Goal: Find specific page/section: Find specific page/section

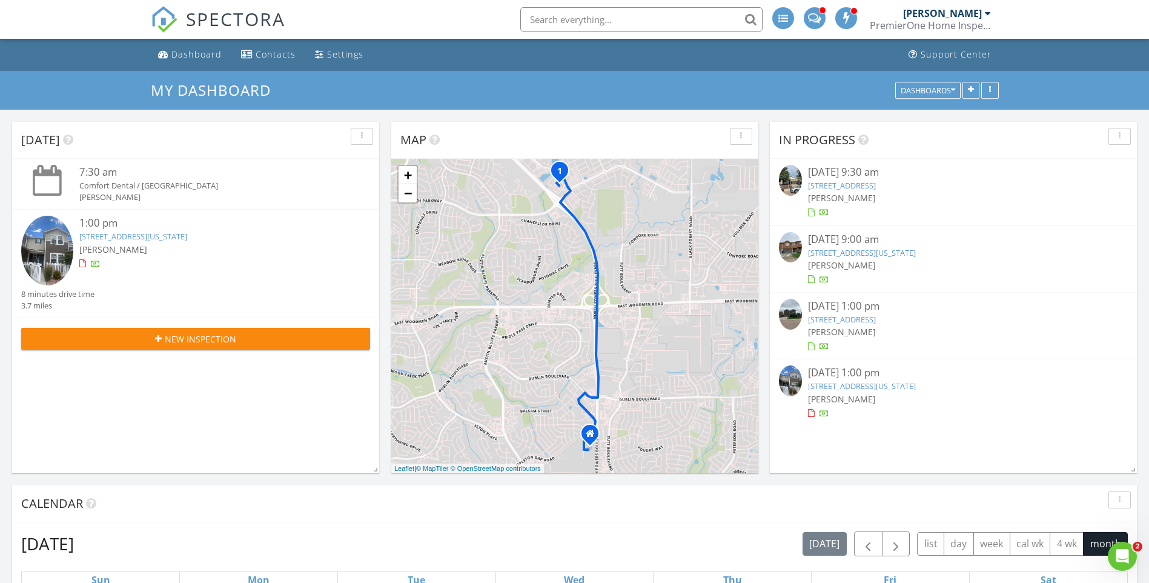
click at [552, 15] on input "text" at bounding box center [641, 19] width 242 height 24
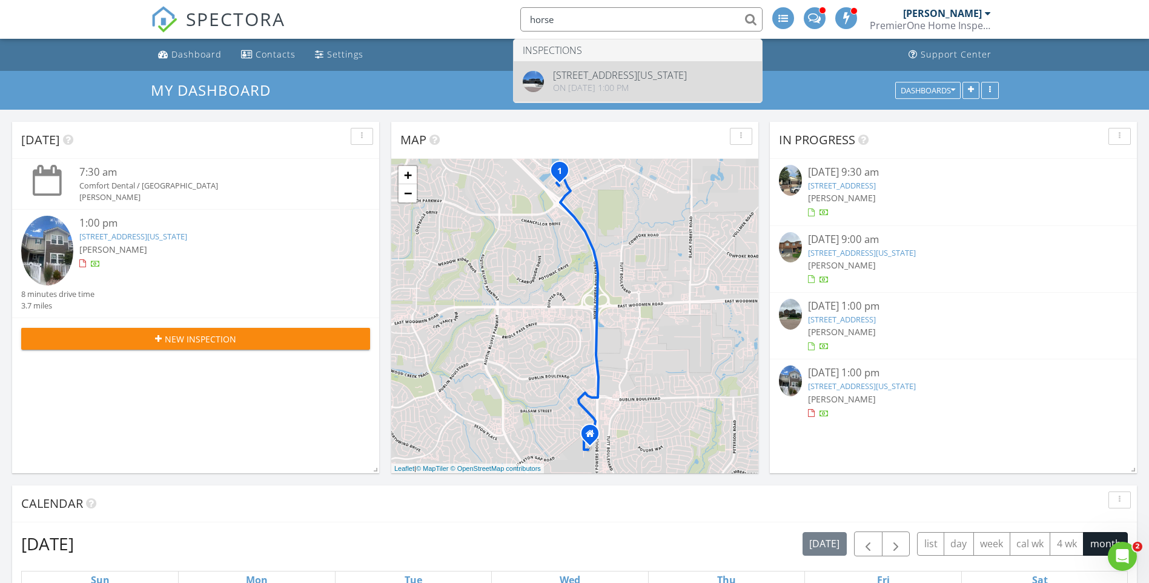
type input "horse"
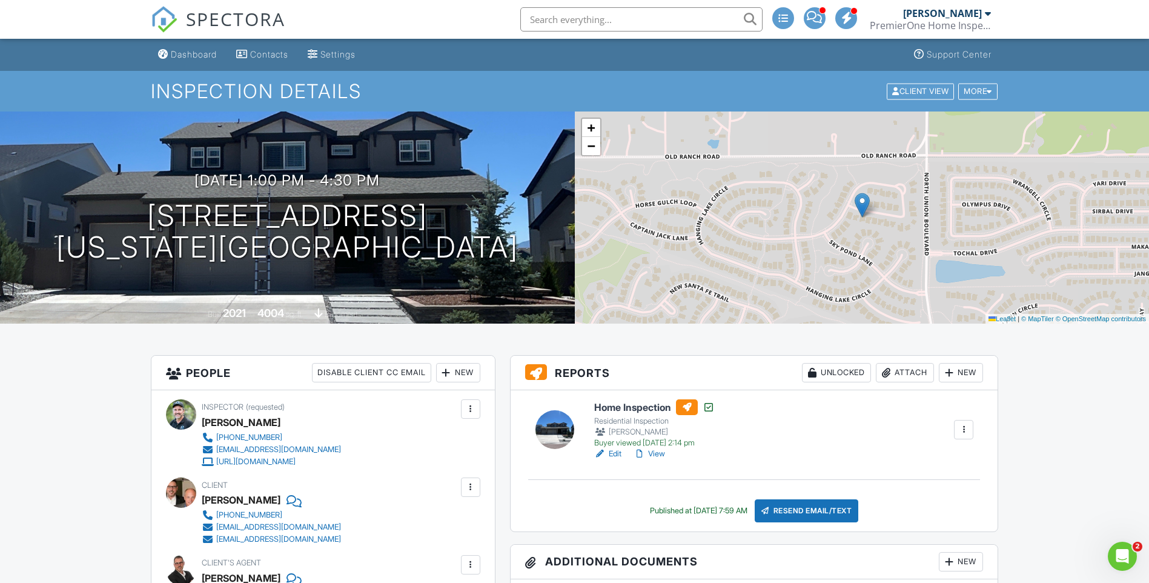
click at [660, 452] on link "View" at bounding box center [649, 454] width 31 height 12
